Goal: Navigation & Orientation: Find specific page/section

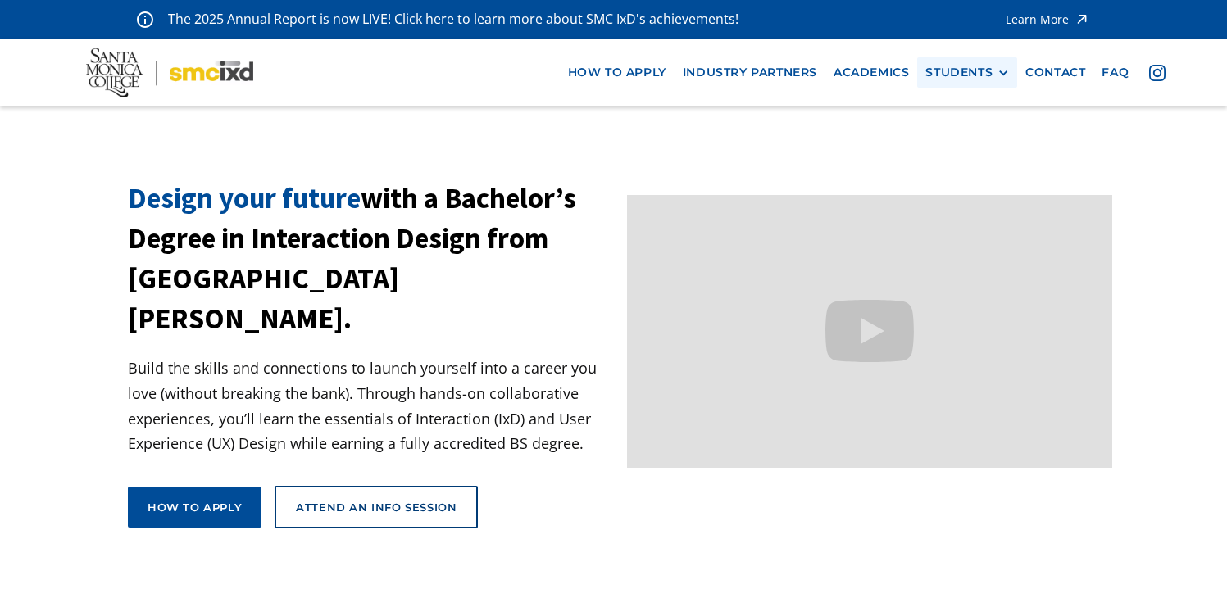
click at [957, 75] on div "STUDENTS" at bounding box center [958, 73] width 67 height 14
click at [965, 136] on link "Current Students" at bounding box center [999, 133] width 148 height 30
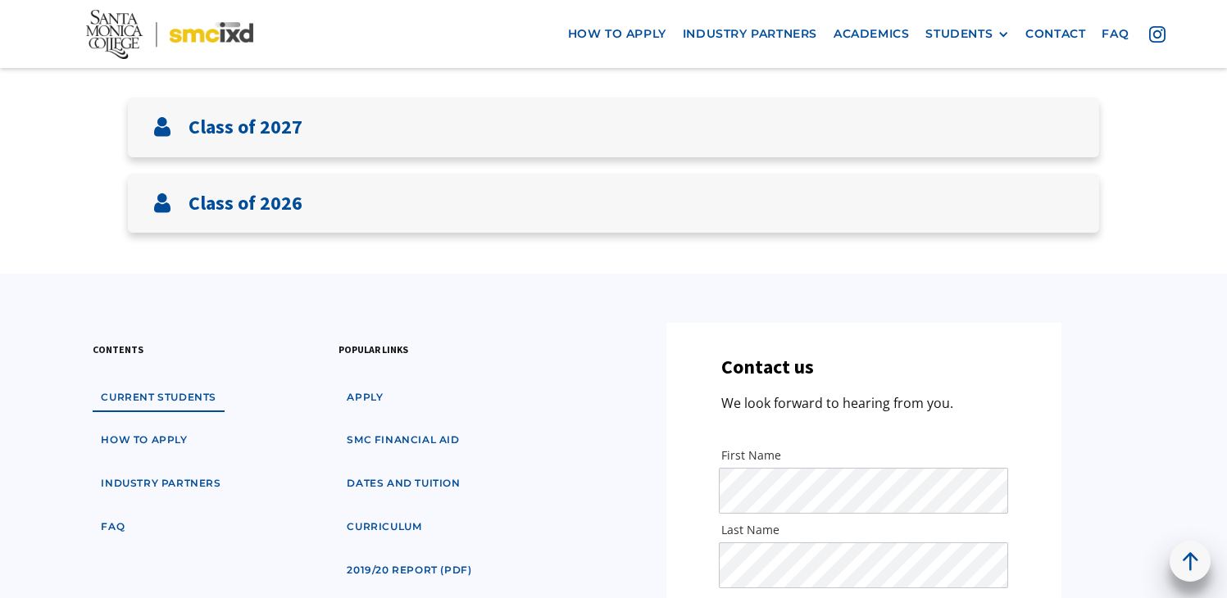
scroll to position [380, 0]
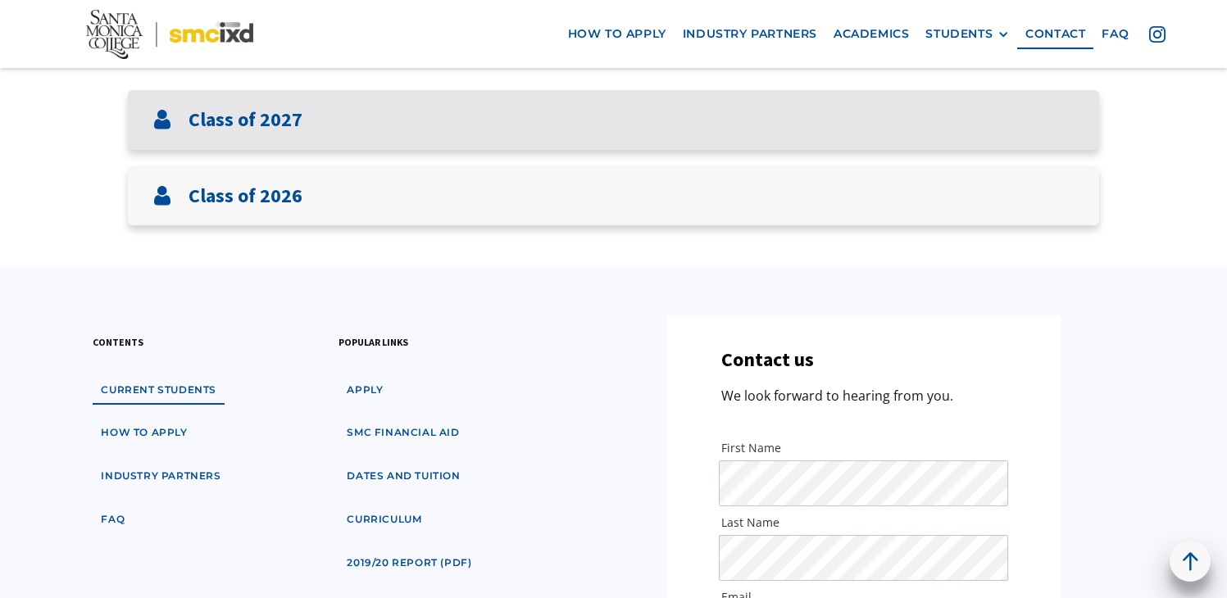
click at [617, 145] on div "Class of 2027" at bounding box center [613, 120] width 971 height 60
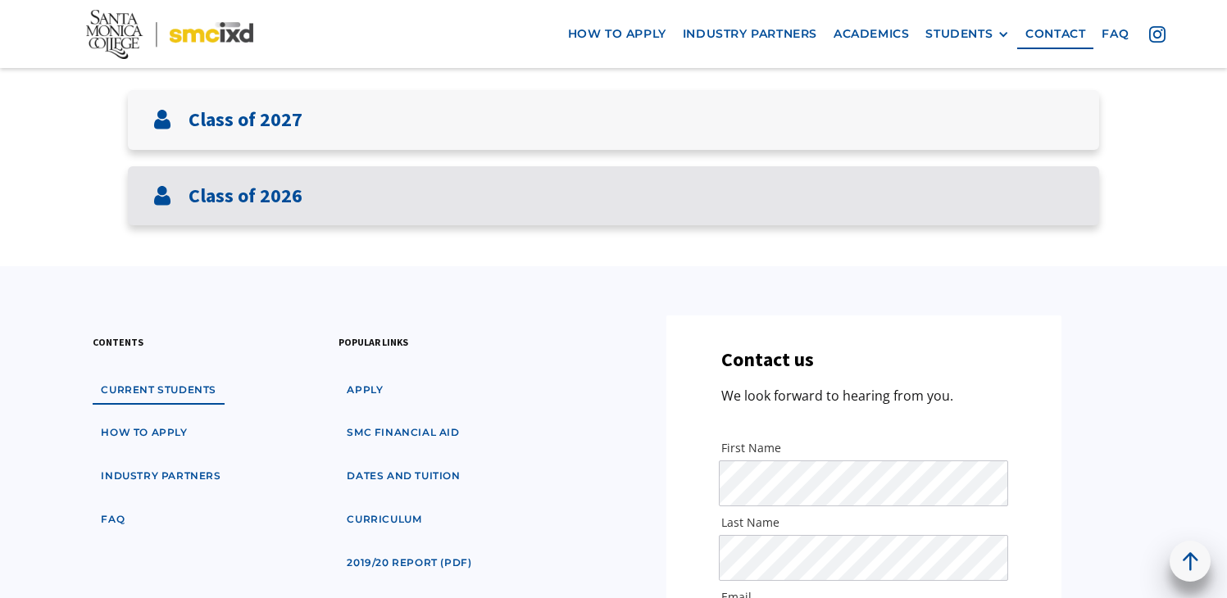
click at [640, 196] on div "Class of 2026" at bounding box center [613, 196] width 971 height 60
